Goal: Task Accomplishment & Management: Manage account settings

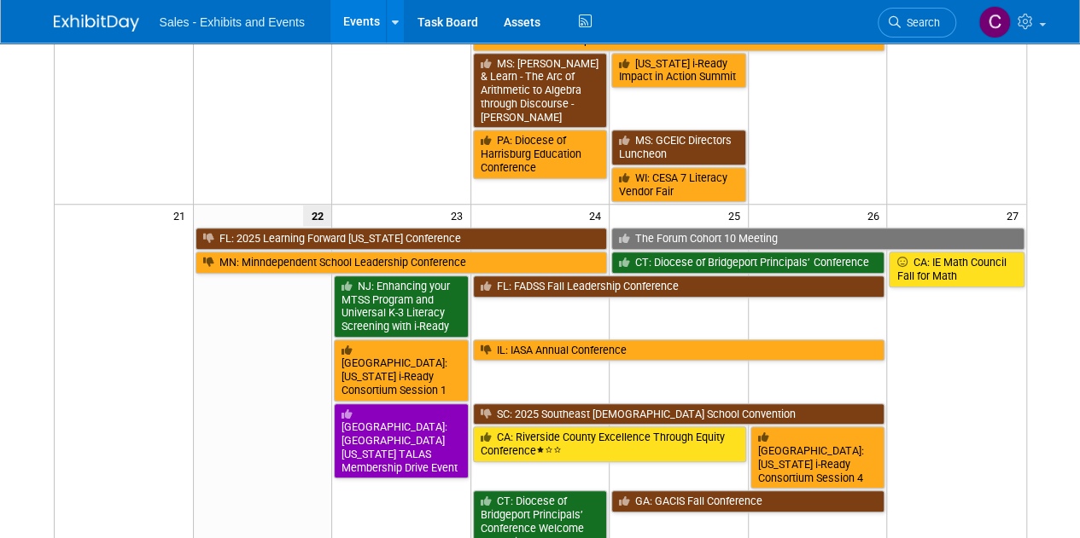
scroll to position [702, 0]
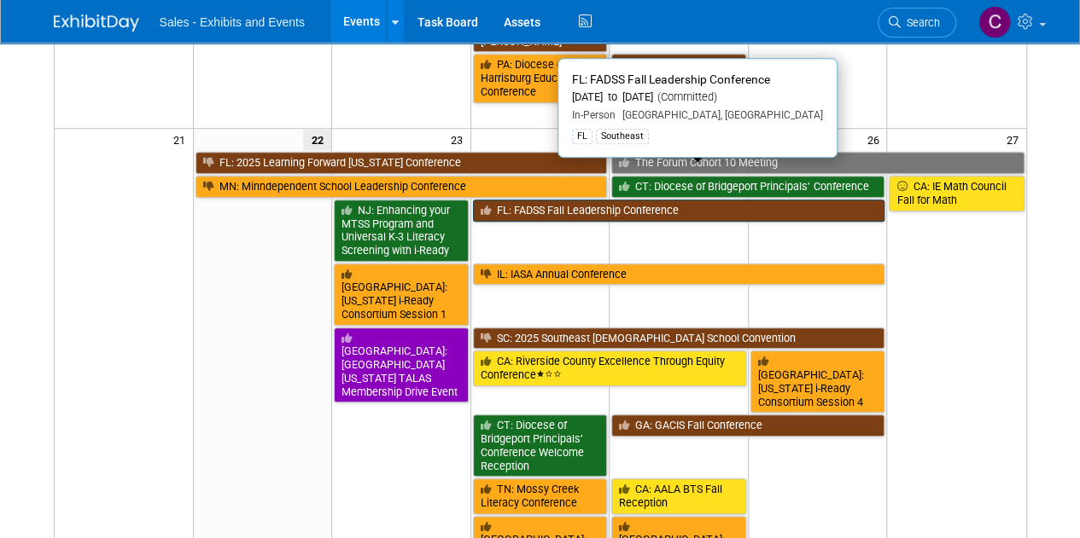
click at [522, 200] on link "FL: FADSS Fall Leadership Conference" at bounding box center [679, 211] width 412 height 22
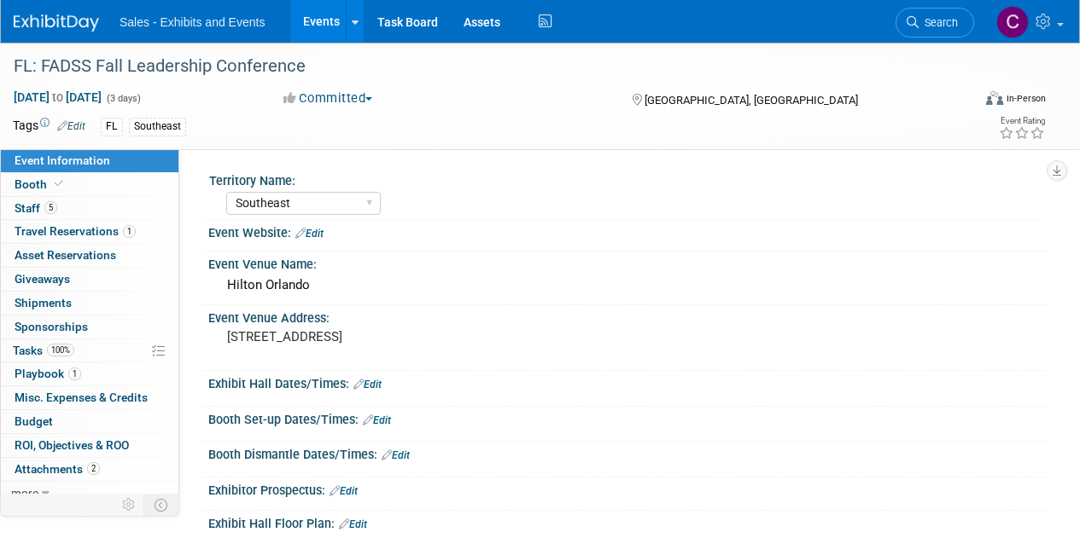
select select "Southeast"
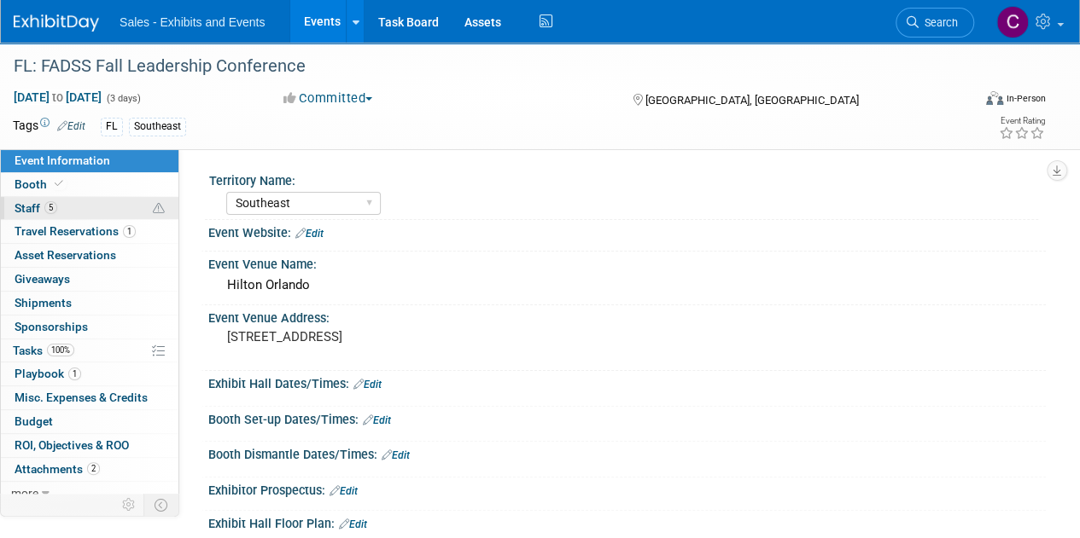
click at [20, 211] on span "Staff 5" at bounding box center [36, 208] width 43 height 14
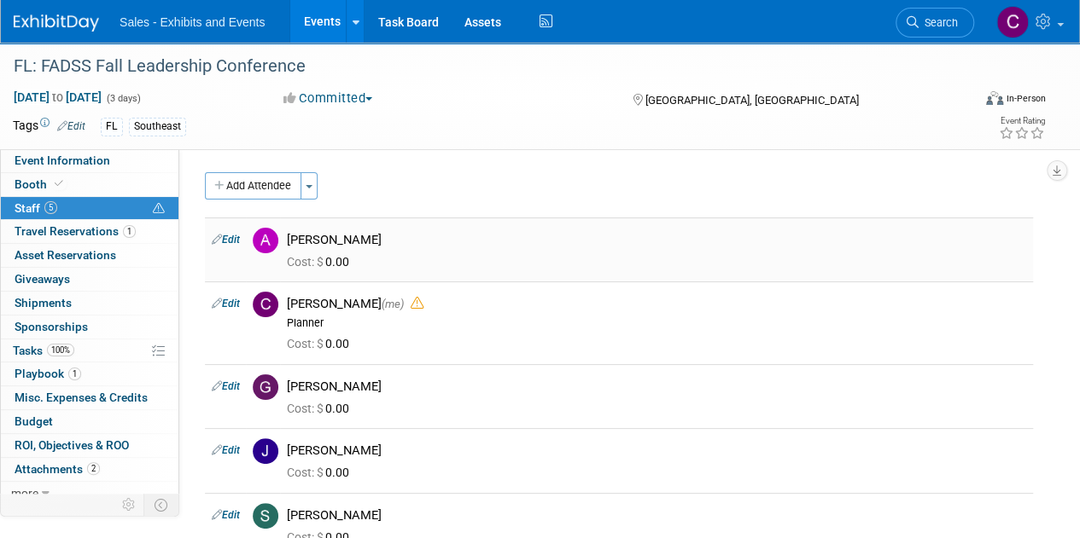
click at [240, 236] on link "Edit" at bounding box center [226, 240] width 28 height 12
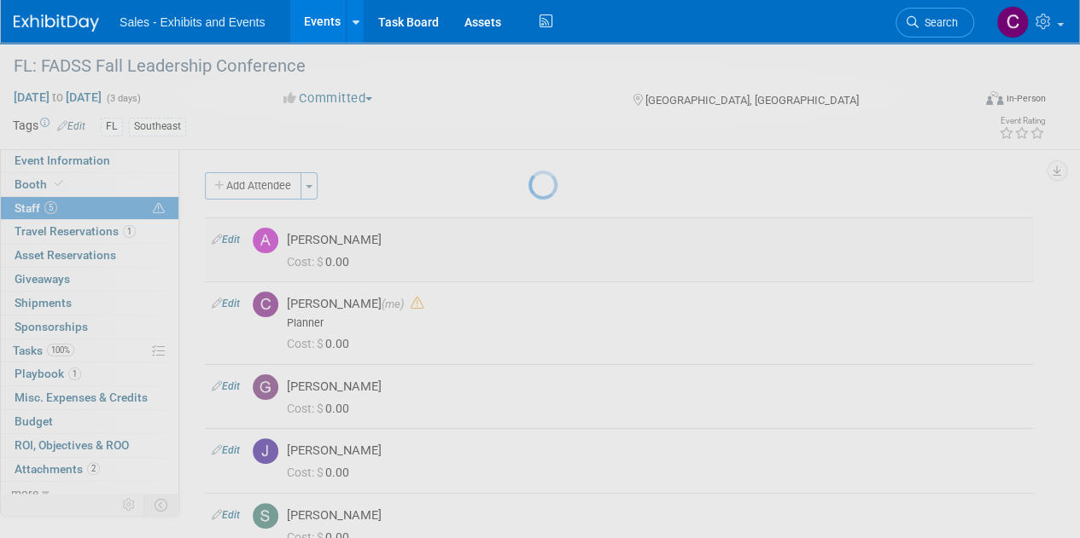
select select "a6f5863f-34d1-4458-8184-f6db63576c0c"
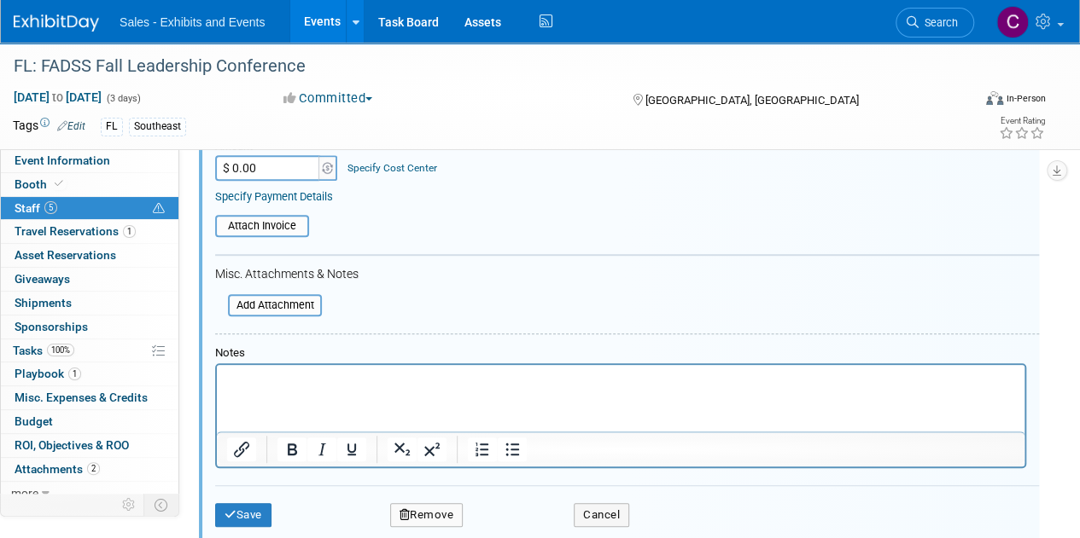
scroll to position [456, 0]
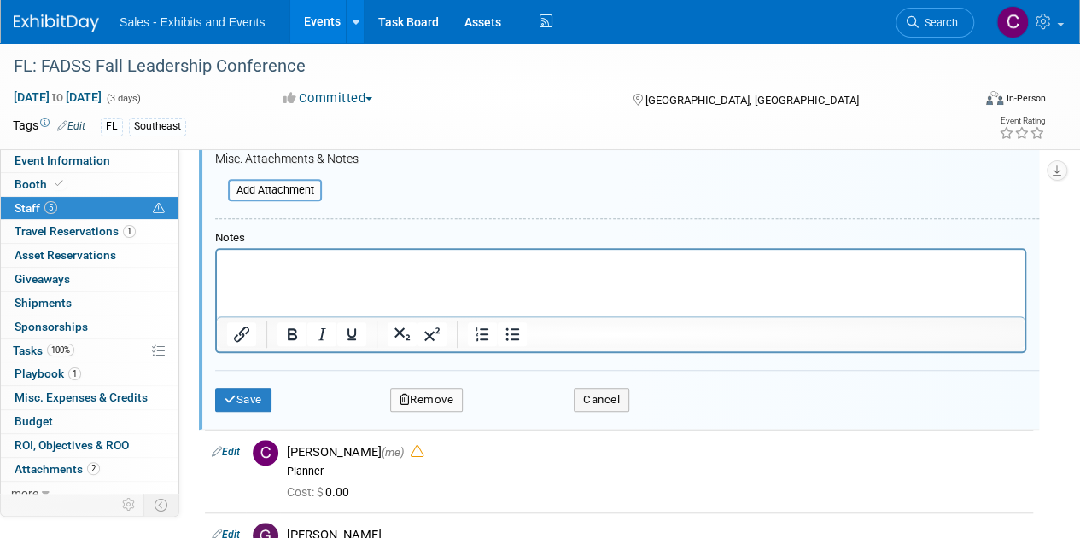
click at [432, 393] on button "Remove" at bounding box center [426, 400] width 73 height 24
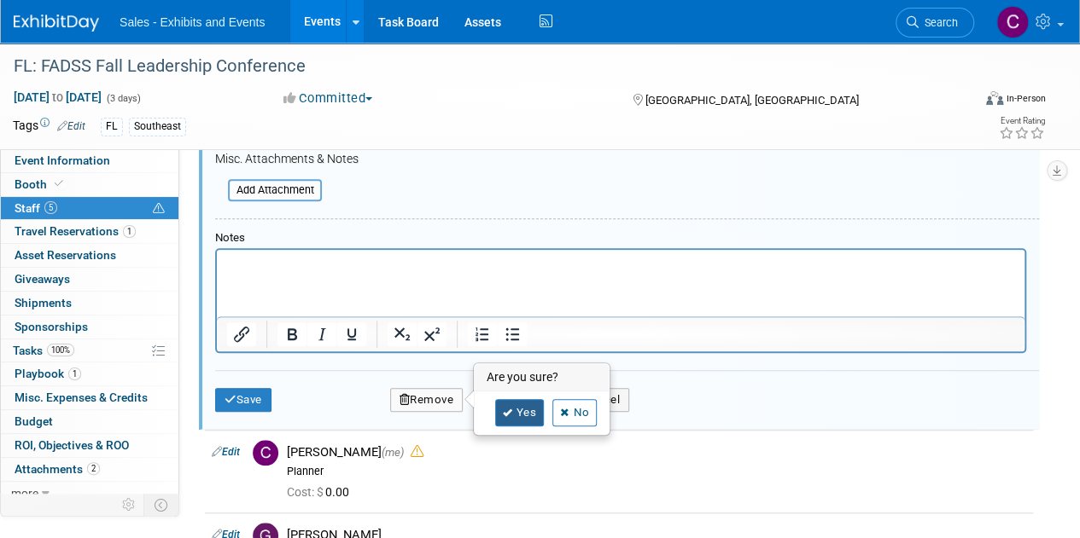
click at [509, 420] on link "Yes" at bounding box center [519, 412] width 49 height 27
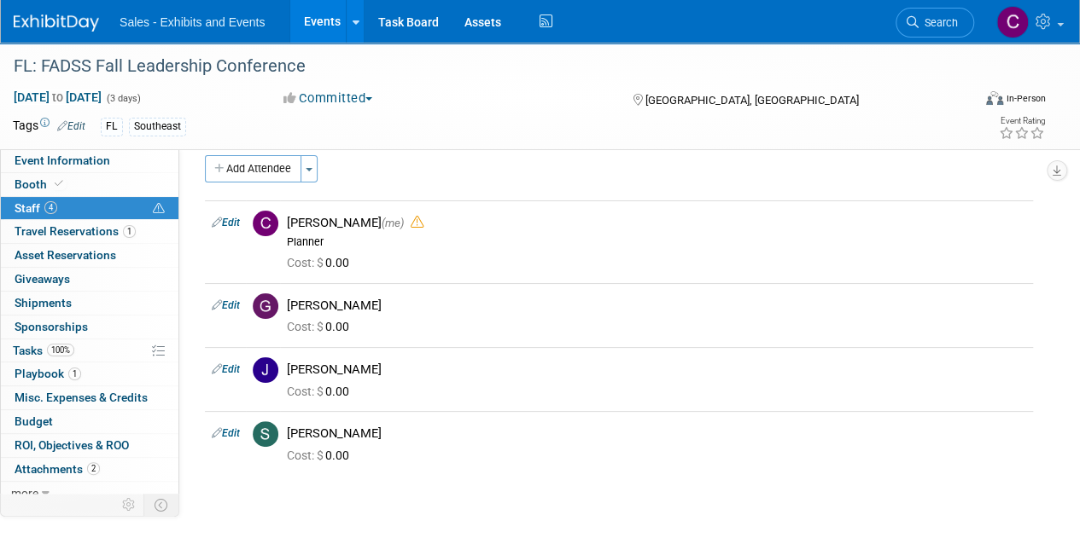
scroll to position [0, 0]
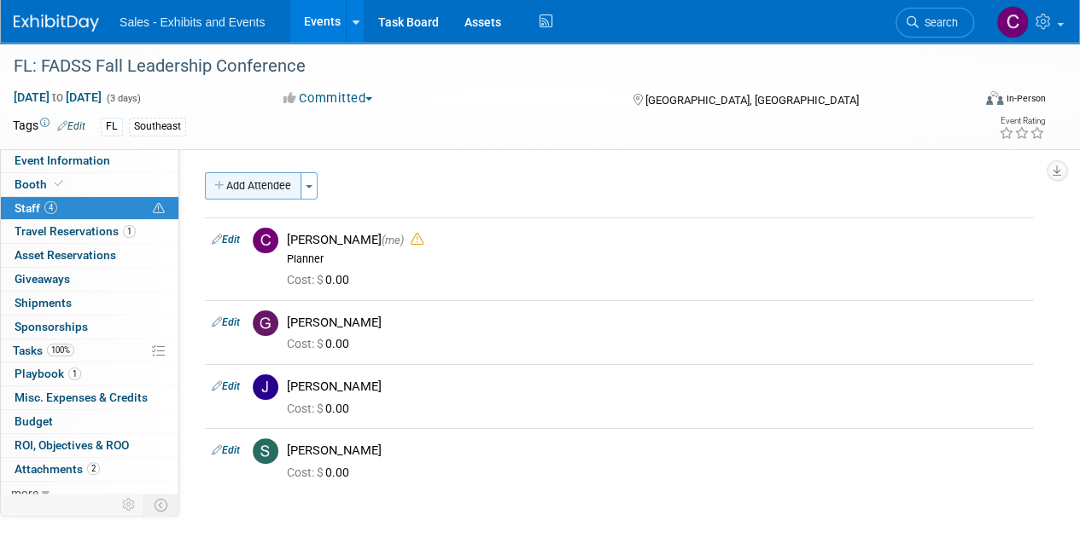
click at [236, 194] on button "Add Attendee" at bounding box center [253, 185] width 96 height 27
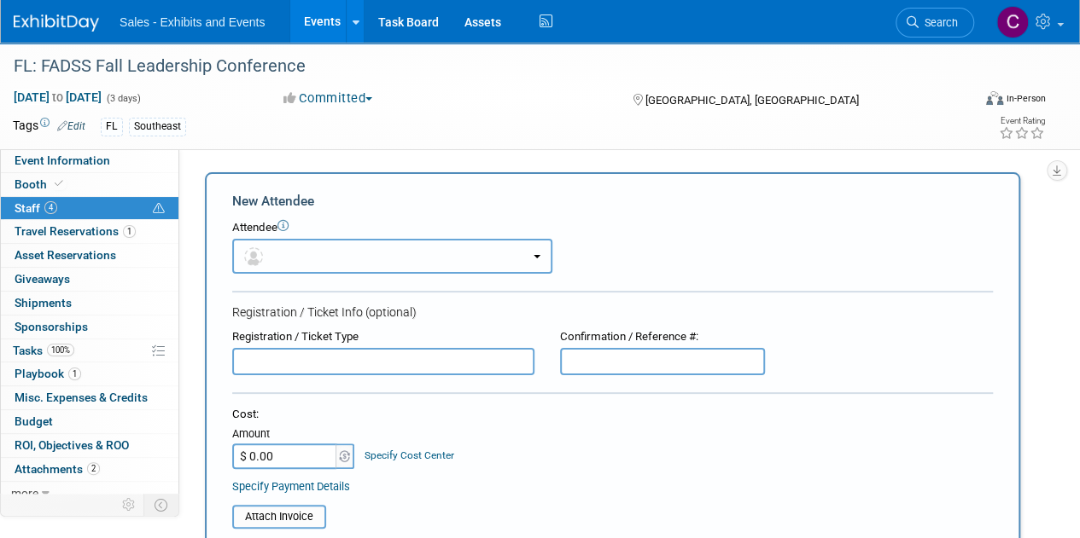
click at [481, 257] on button "button" at bounding box center [392, 256] width 320 height 35
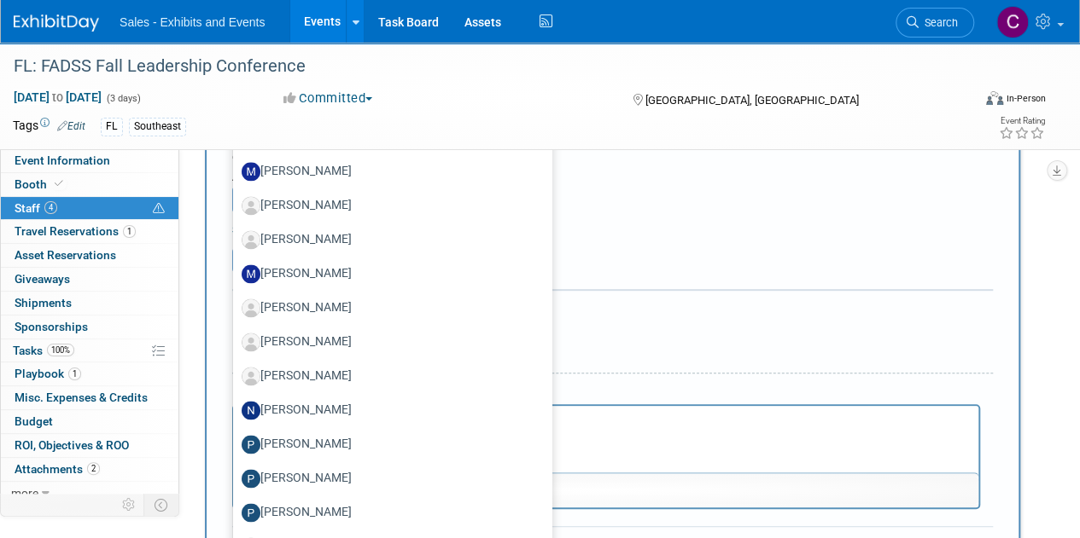
scroll to position [7949, 0]
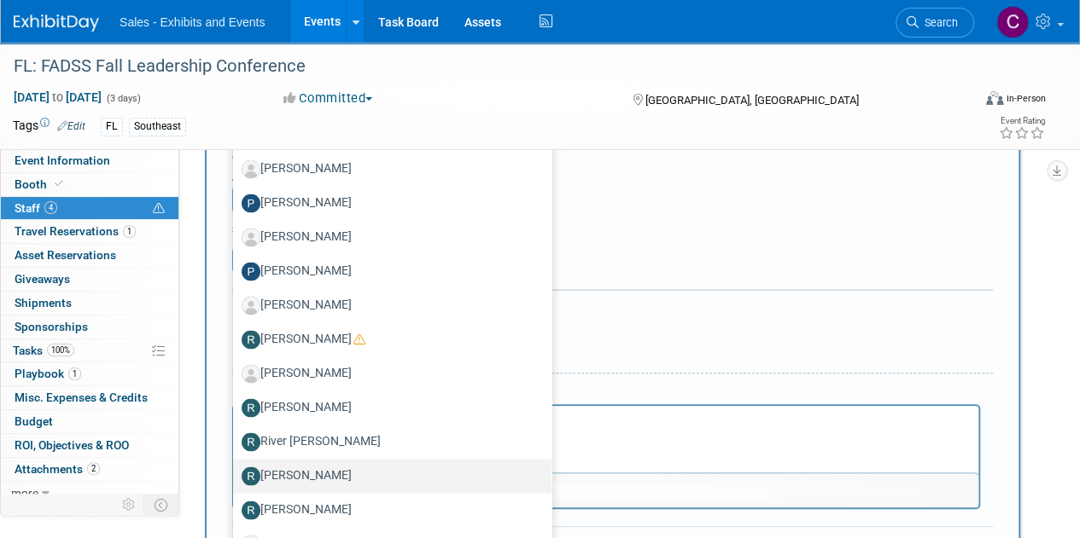
drag, startPoint x: 322, startPoint y: 451, endPoint x: 87, endPoint y: 1, distance: 507.3
click at [322, 463] on label "Robert Selvaggi" at bounding box center [388, 476] width 293 height 27
click at [236, 469] on input "Robert Selvaggi" at bounding box center [229, 474] width 11 height 11
select select "f3fb771f-f344-4bb8-b93f-645c1854df37"
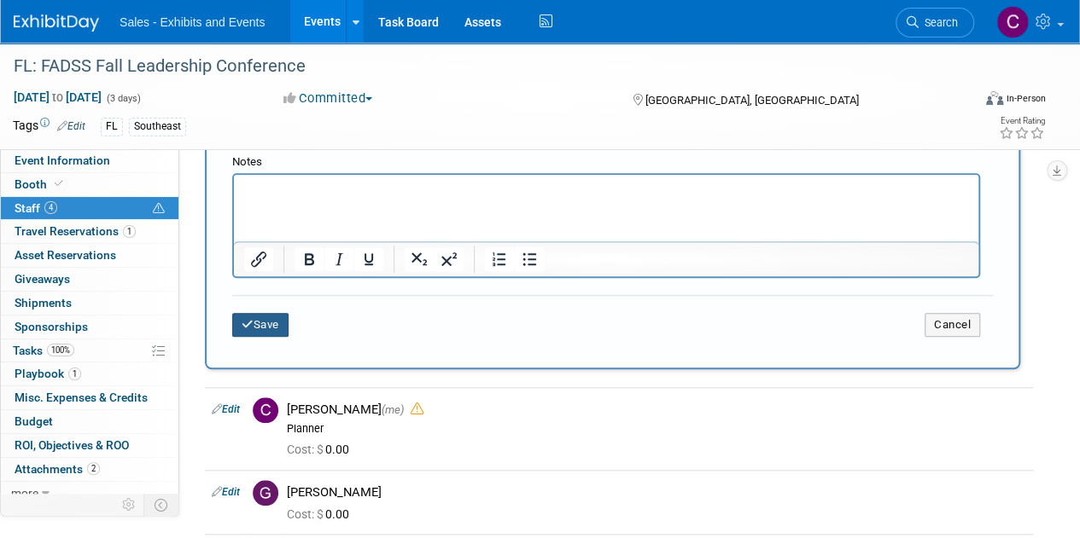
click at [270, 317] on button "Save" at bounding box center [260, 325] width 56 height 24
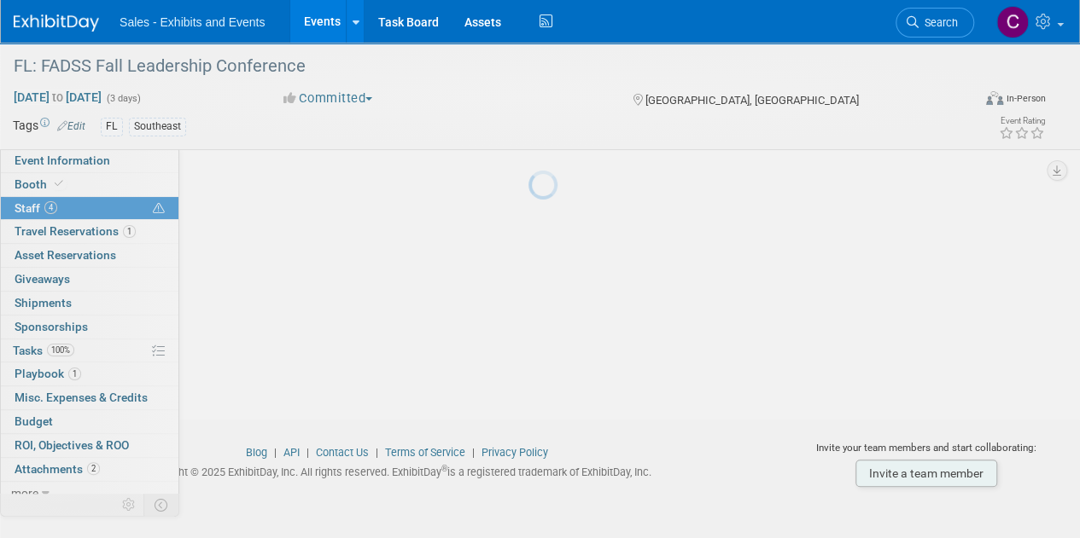
scroll to position [218, 0]
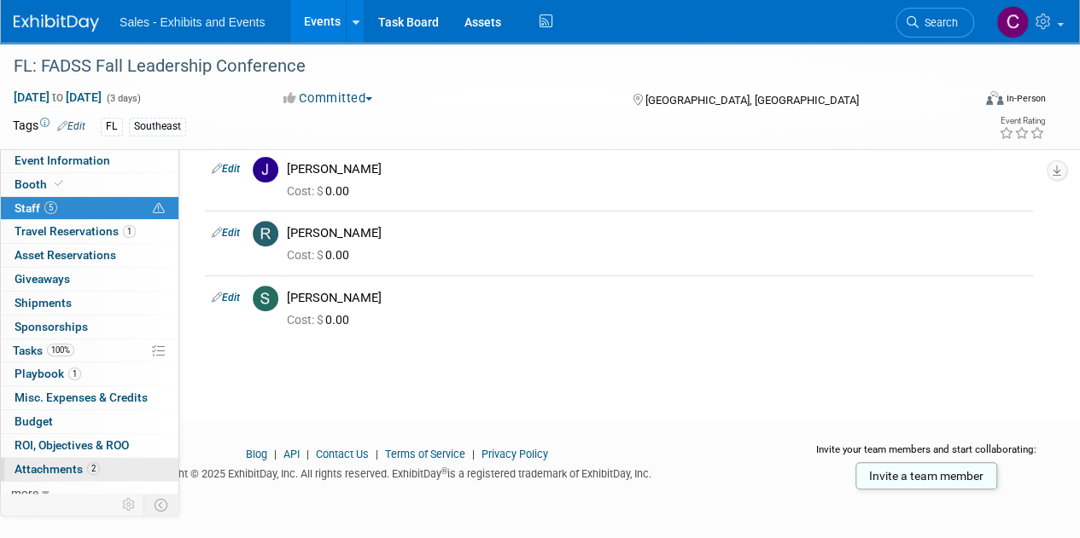
click at [68, 475] on link "2 Attachments 2" at bounding box center [90, 469] width 178 height 23
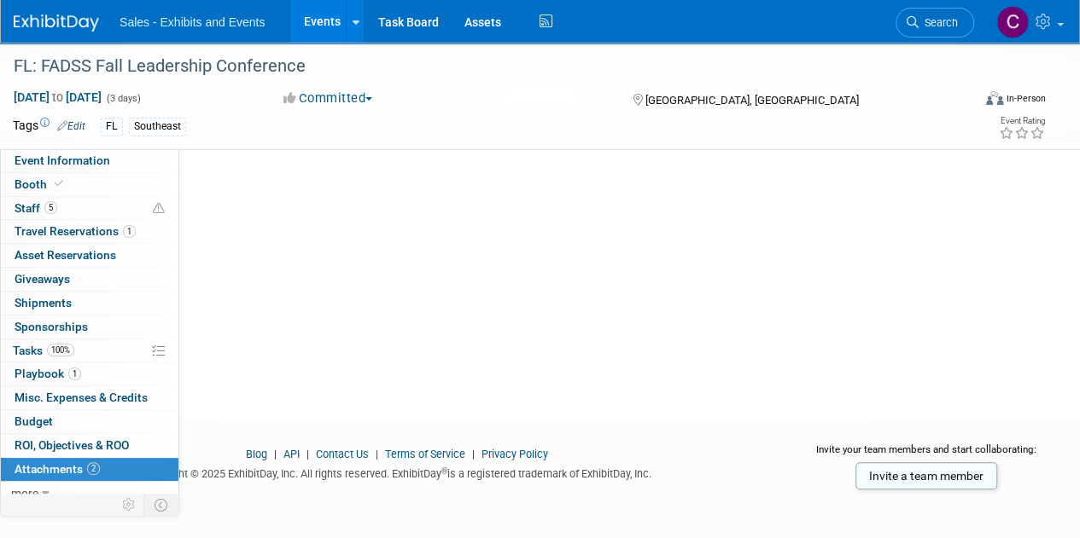
scroll to position [0, 0]
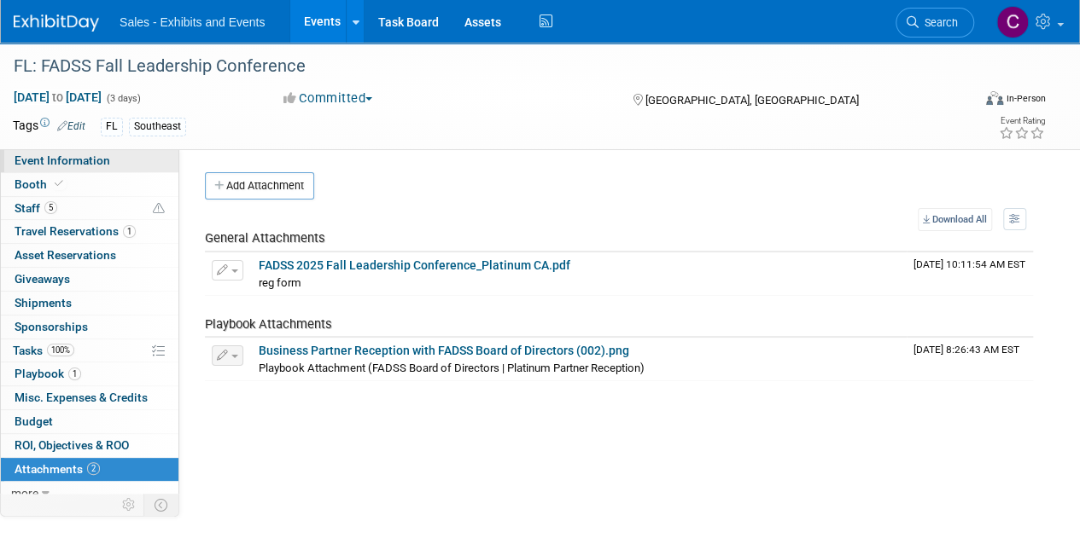
click at [35, 160] on span "Event Information" at bounding box center [63, 161] width 96 height 14
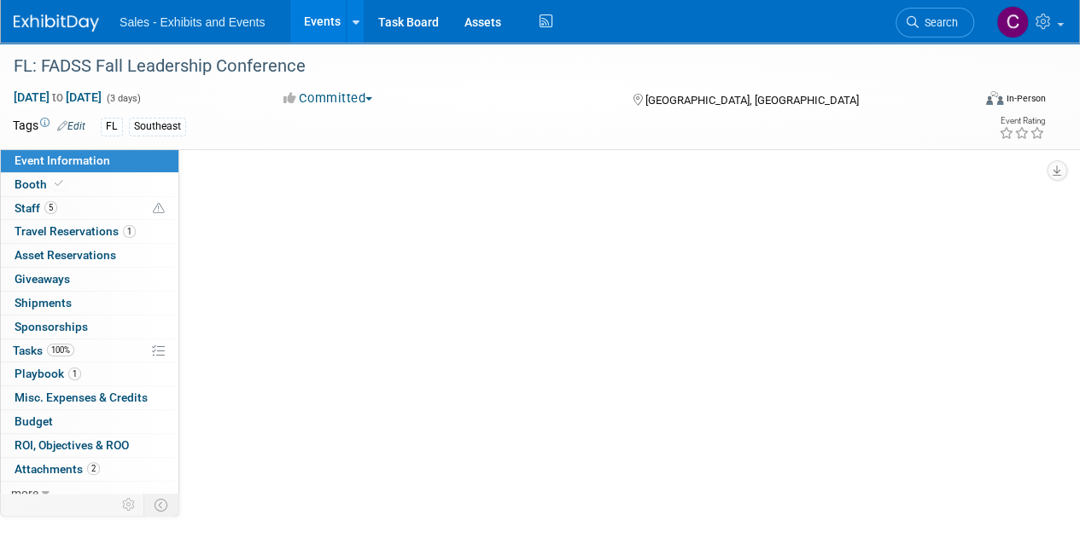
select select "Southeast"
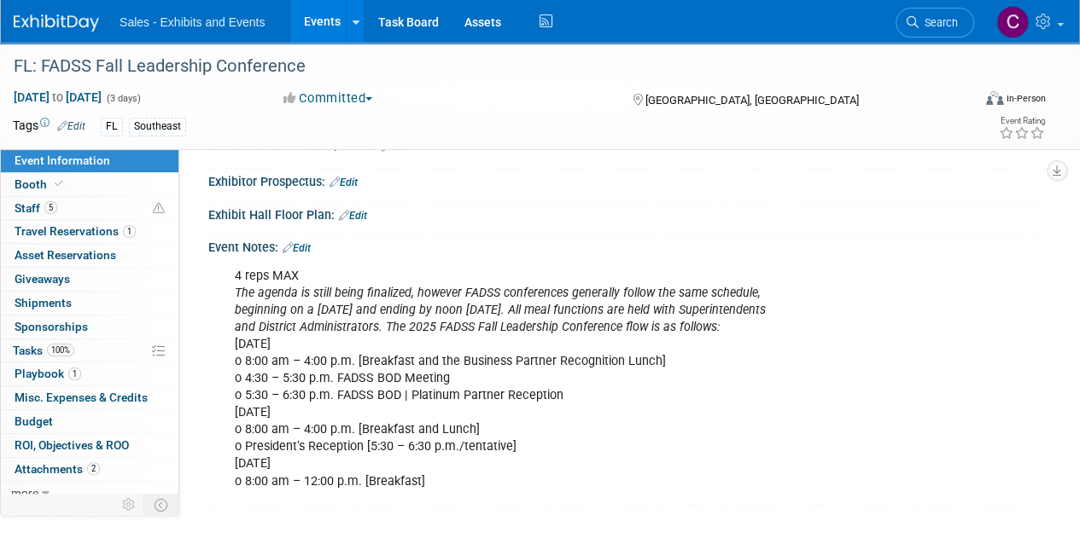
scroll to position [350, 0]
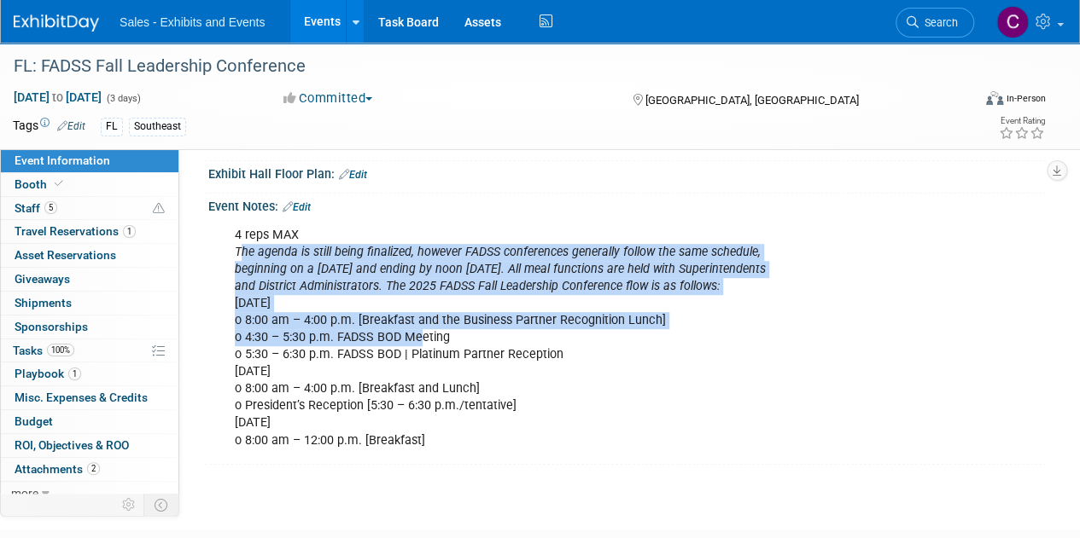
drag, startPoint x: 239, startPoint y: 244, endPoint x: 418, endPoint y: 339, distance: 202.7
click at [418, 339] on div "4 reps MAX The agenda is still being finalized, however FADSS conferences gener…" at bounding box center [551, 338] width 657 height 240
click at [389, 263] on icon "beginning on a Wednesday and ending by noon on Friday. All meal functions are h…" at bounding box center [500, 269] width 531 height 15
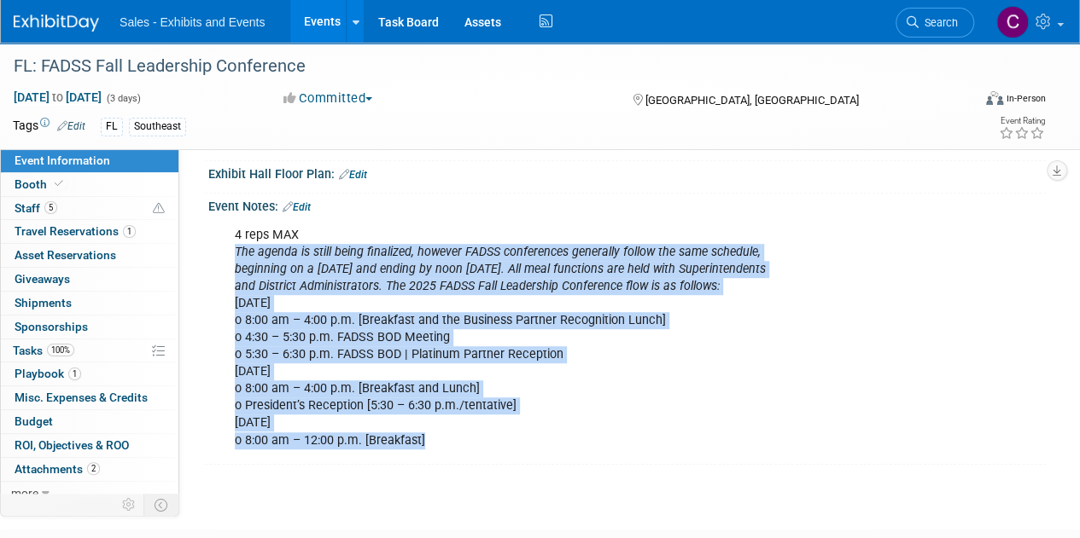
drag, startPoint x: 235, startPoint y: 242, endPoint x: 472, endPoint y: 439, distance: 309.0
click at [472, 439] on div "4 reps MAX The agenda is still being finalized, however FADSS conferences gener…" at bounding box center [551, 338] width 657 height 240
copy div "The agenda is still being finalized, however FADSS conferences generally follow…"
